Goal: Check status

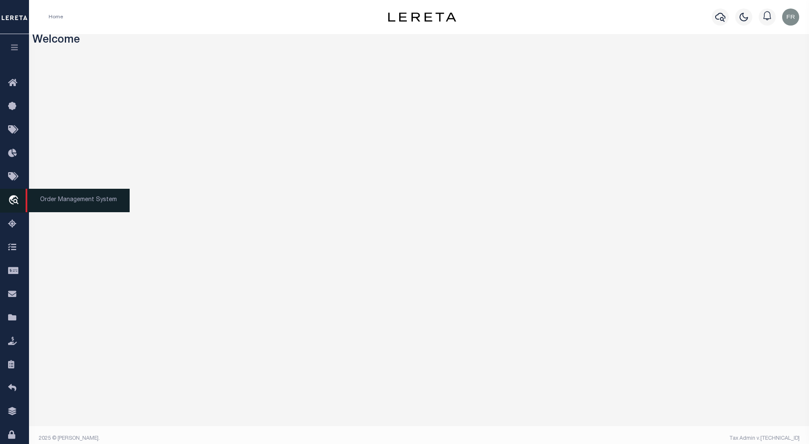
click at [12, 203] on icon "travel_explore" at bounding box center [15, 200] width 14 height 11
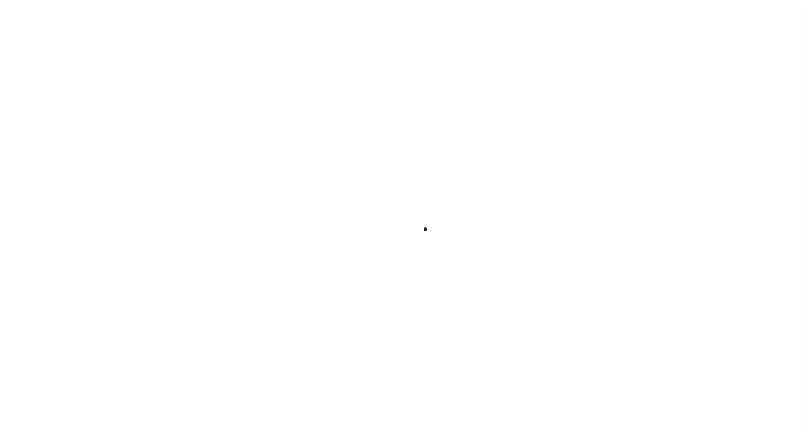
select select "200"
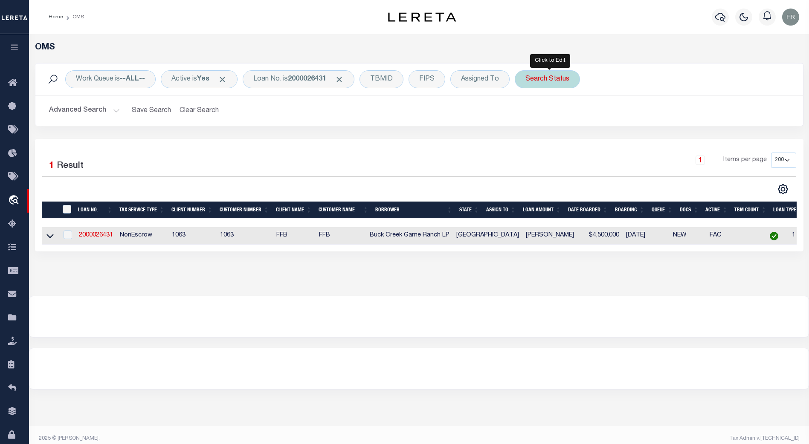
click at [560, 80] on div "Search Status" at bounding box center [547, 79] width 65 height 18
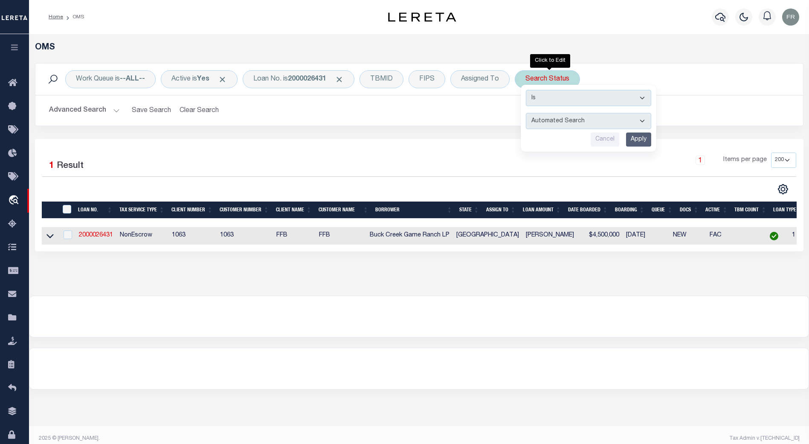
click at [643, 119] on select "Automated Search Bad Parcel Complete Duplicate Parcel High Dollar Reporting In …" at bounding box center [588, 121] width 125 height 16
select select "NP"
click at [528, 113] on select "Automated Search Bad Parcel Complete Duplicate Parcel High Dollar Reporting In …" at bounding box center [588, 121] width 125 height 16
click at [639, 139] on input "Apply" at bounding box center [638, 140] width 25 height 14
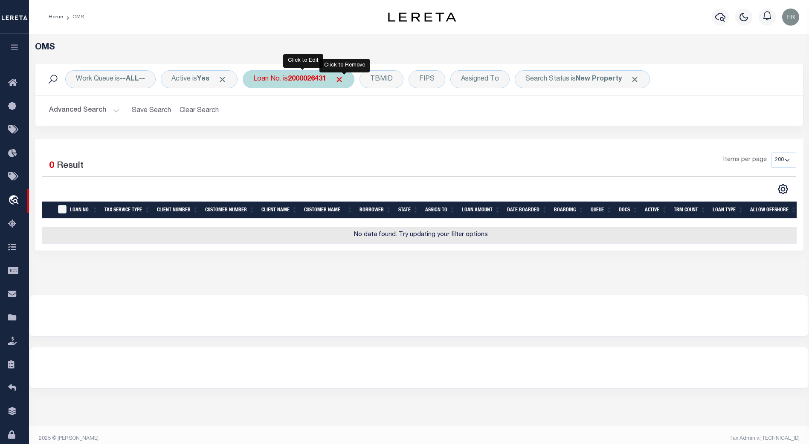
click at [344, 78] on span "Click to Remove" at bounding box center [339, 79] width 9 height 9
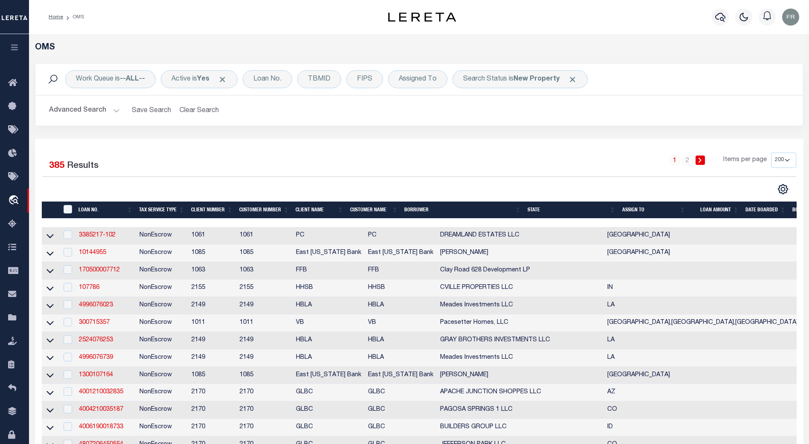
drag, startPoint x: 195, startPoint y: 222, endPoint x: 252, endPoint y: 218, distance: 56.9
click at [255, 221] on div at bounding box center [540, 223] width 996 height 9
click at [278, 177] on div "Selected 385 Results 1 2 Items per page 10 25 50 100 200" at bounding box center [419, 174] width 768 height 42
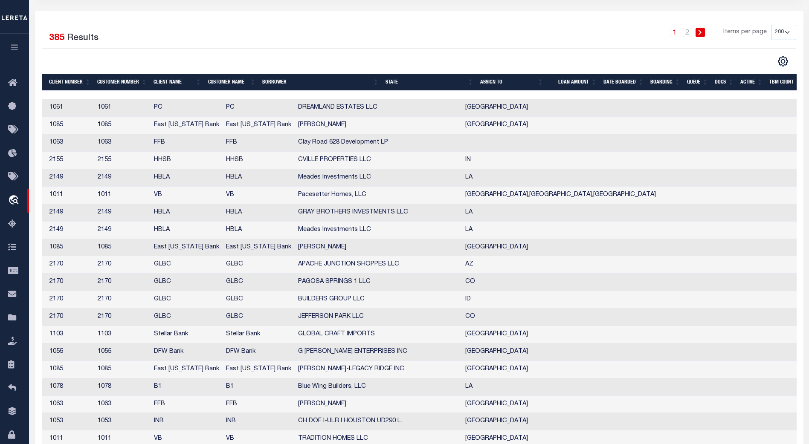
scroll to position [0, 241]
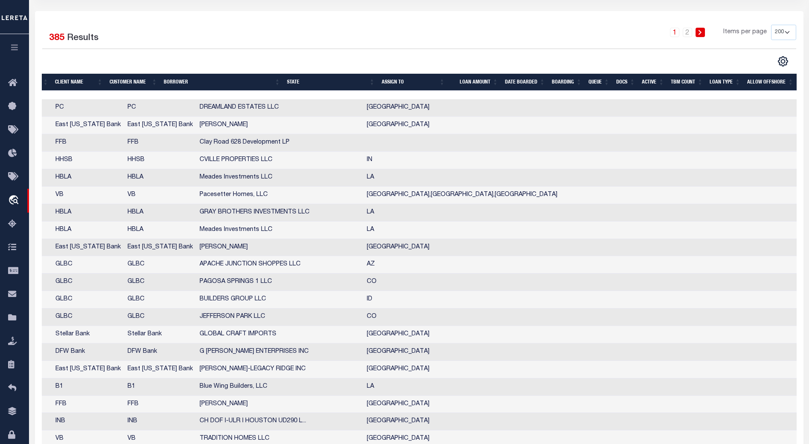
click at [681, 82] on th "TBM COUNT" at bounding box center [686, 82] width 39 height 17
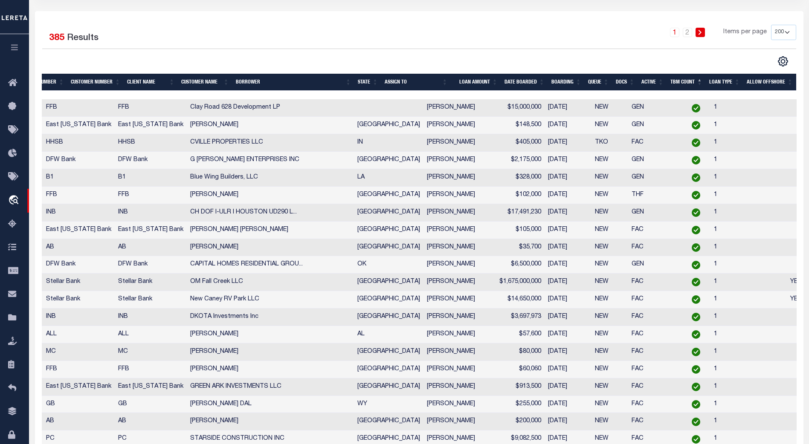
scroll to position [0, 159]
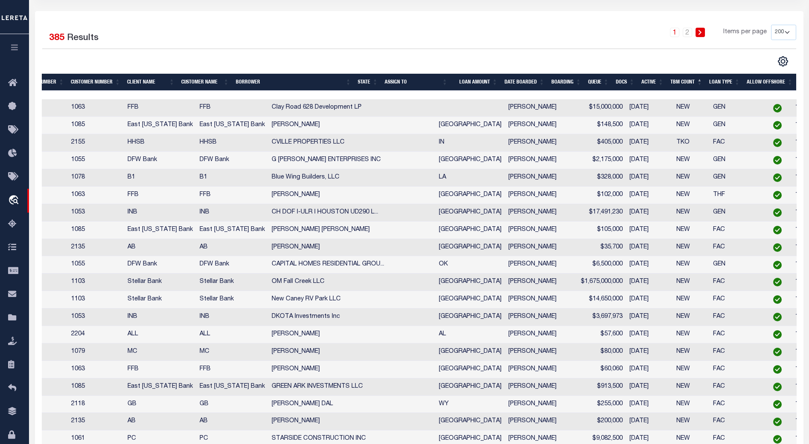
click at [688, 84] on th "TBM COUNT" at bounding box center [686, 82] width 39 height 17
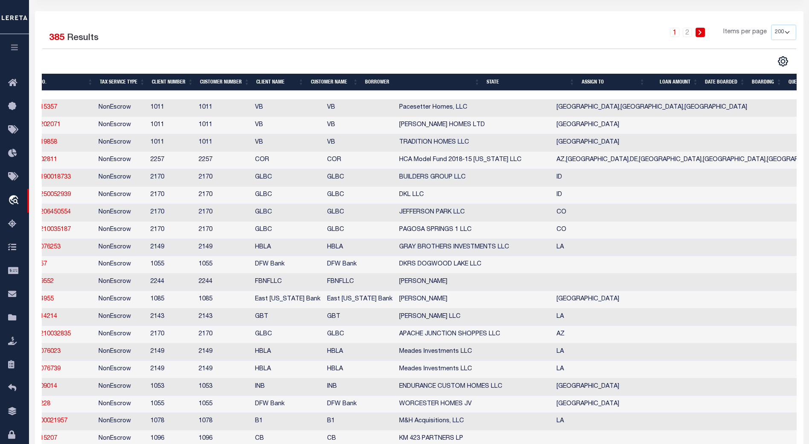
scroll to position [0, 0]
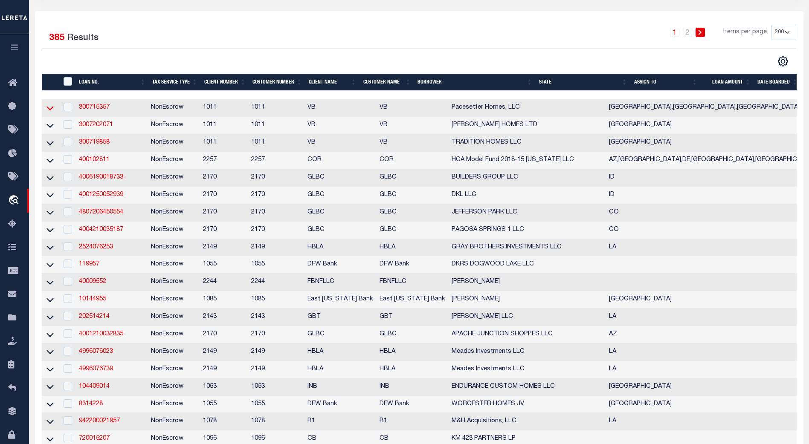
click at [49, 108] on icon at bounding box center [49, 108] width 7 height 9
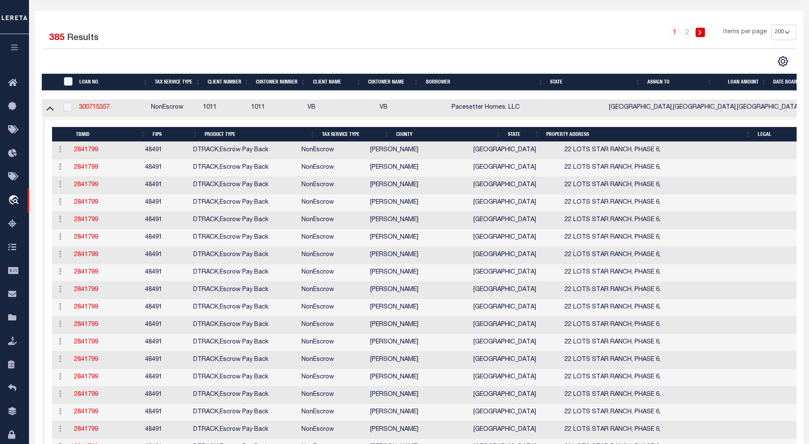
click at [539, 95] on div at bounding box center [419, 95] width 755 height 9
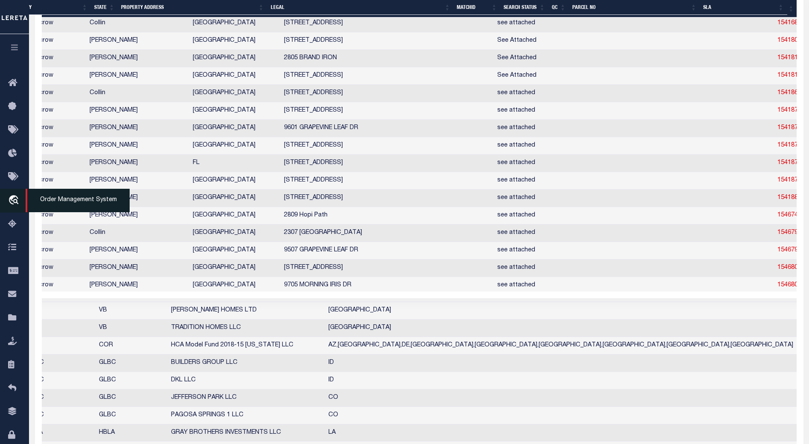
scroll to position [2794, 0]
